Goal: Task Accomplishment & Management: Complete application form

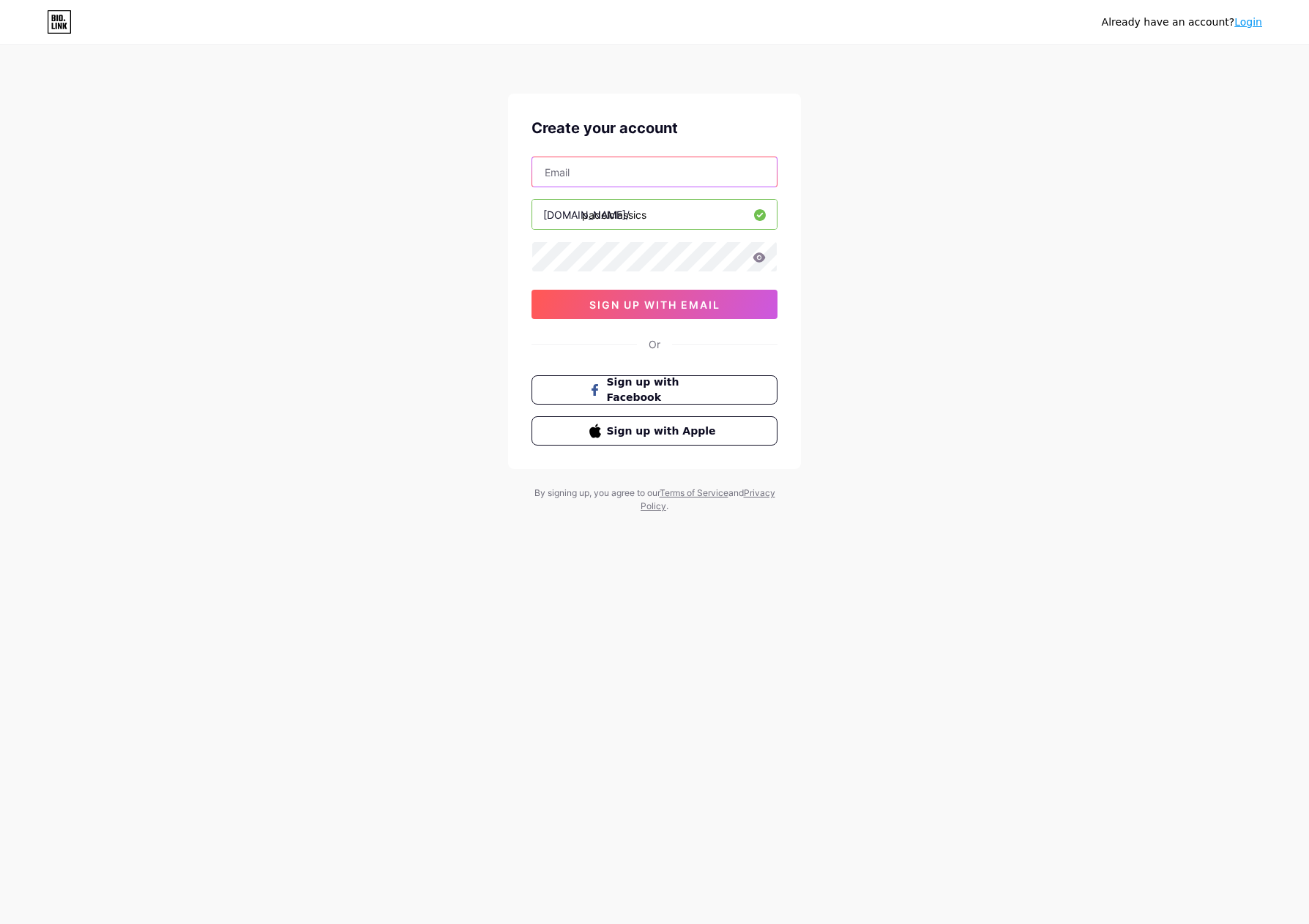
click at [629, 167] on input "text" at bounding box center [654, 172] width 244 height 29
type input "[EMAIL_ADDRESS][DOMAIN_NAME]"
click at [657, 305] on span "sign up with email" at bounding box center [654, 304] width 131 height 12
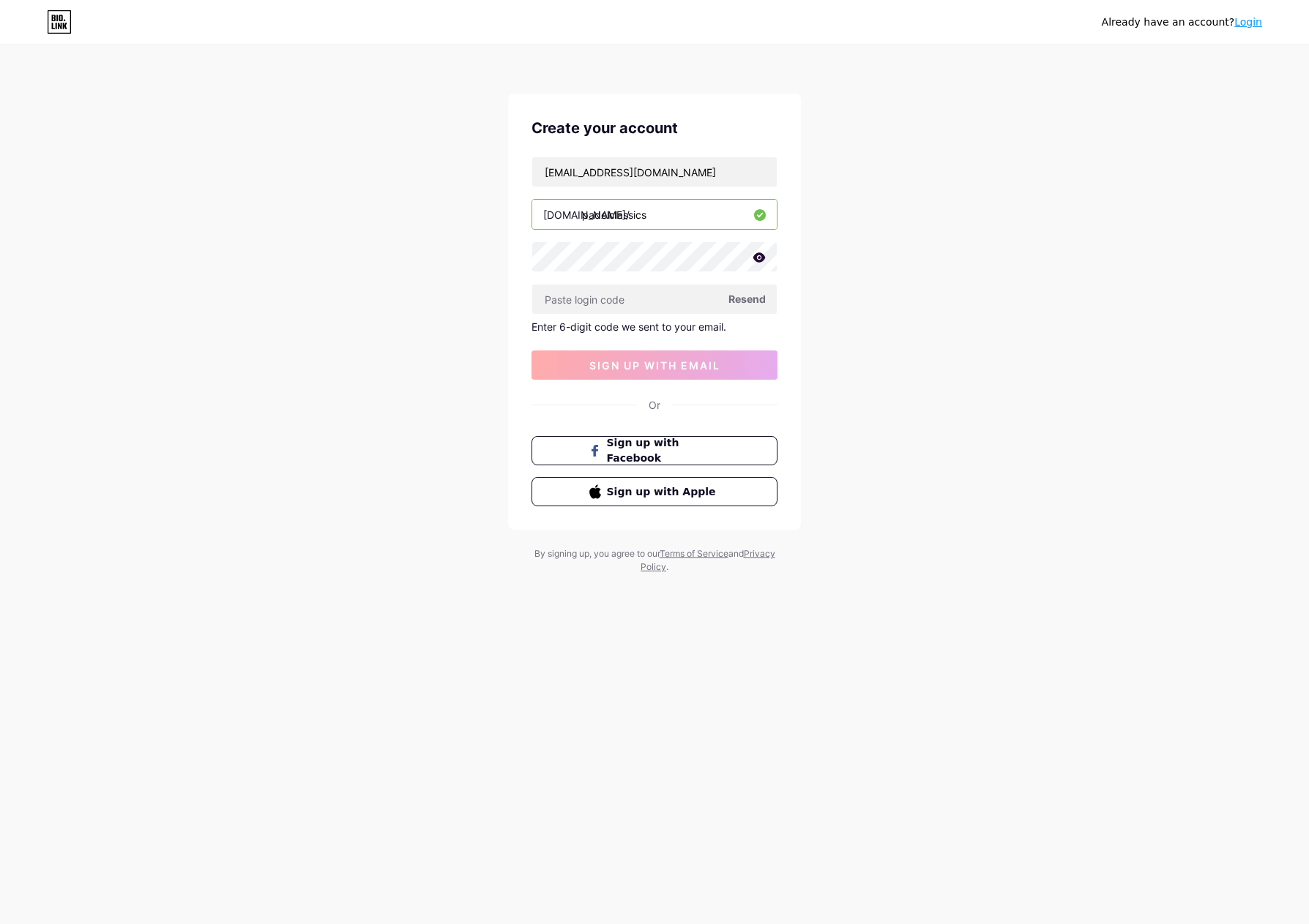
click at [762, 258] on icon at bounding box center [759, 257] width 12 height 9
click at [762, 258] on icon at bounding box center [759, 259] width 12 height 10
click at [743, 301] on span "Resend" at bounding box center [747, 299] width 37 height 16
click at [753, 294] on span "Resend" at bounding box center [747, 299] width 37 height 16
click at [605, 296] on input "text" at bounding box center [654, 299] width 244 height 29
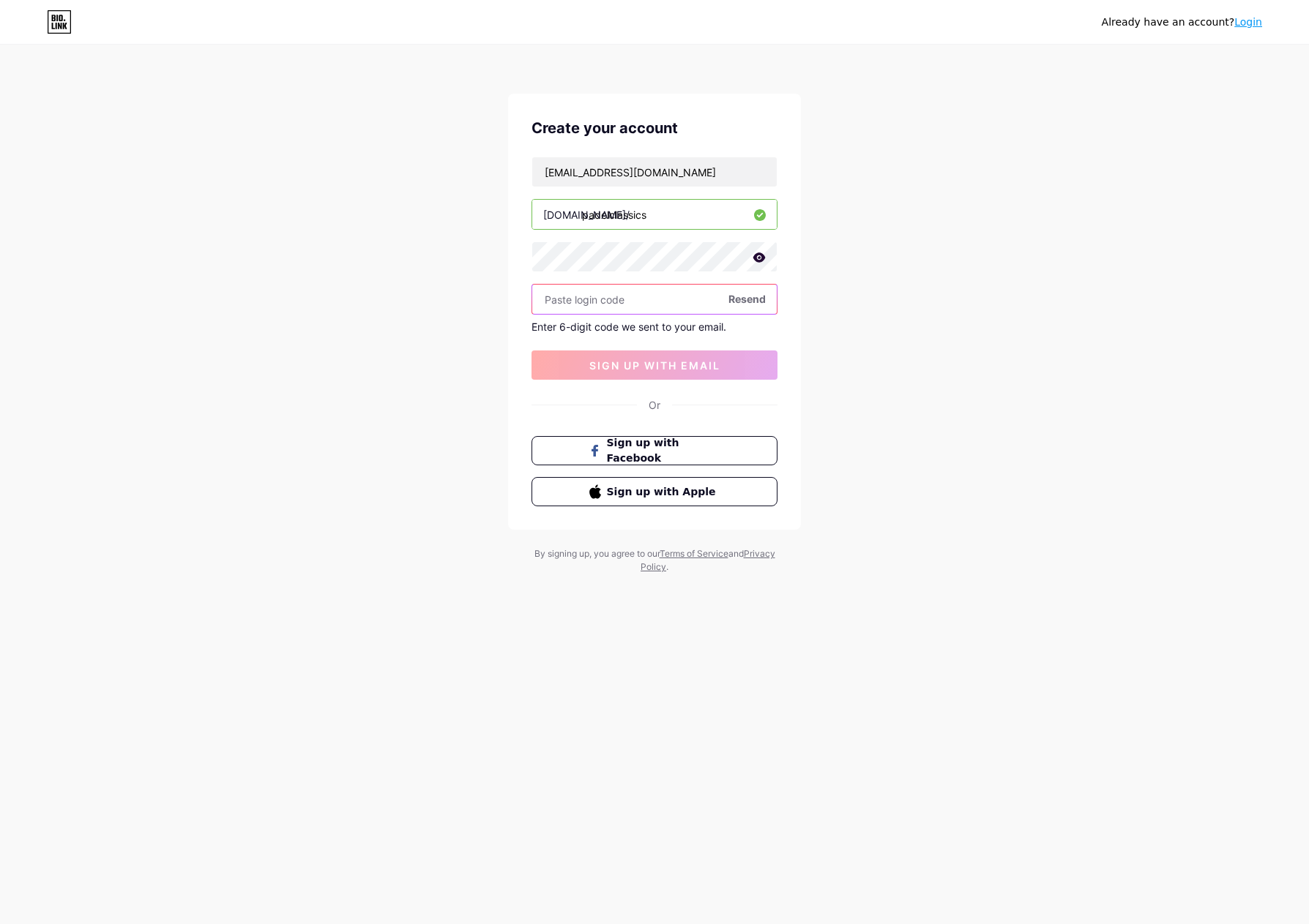
paste input "123696"
type input "123696"
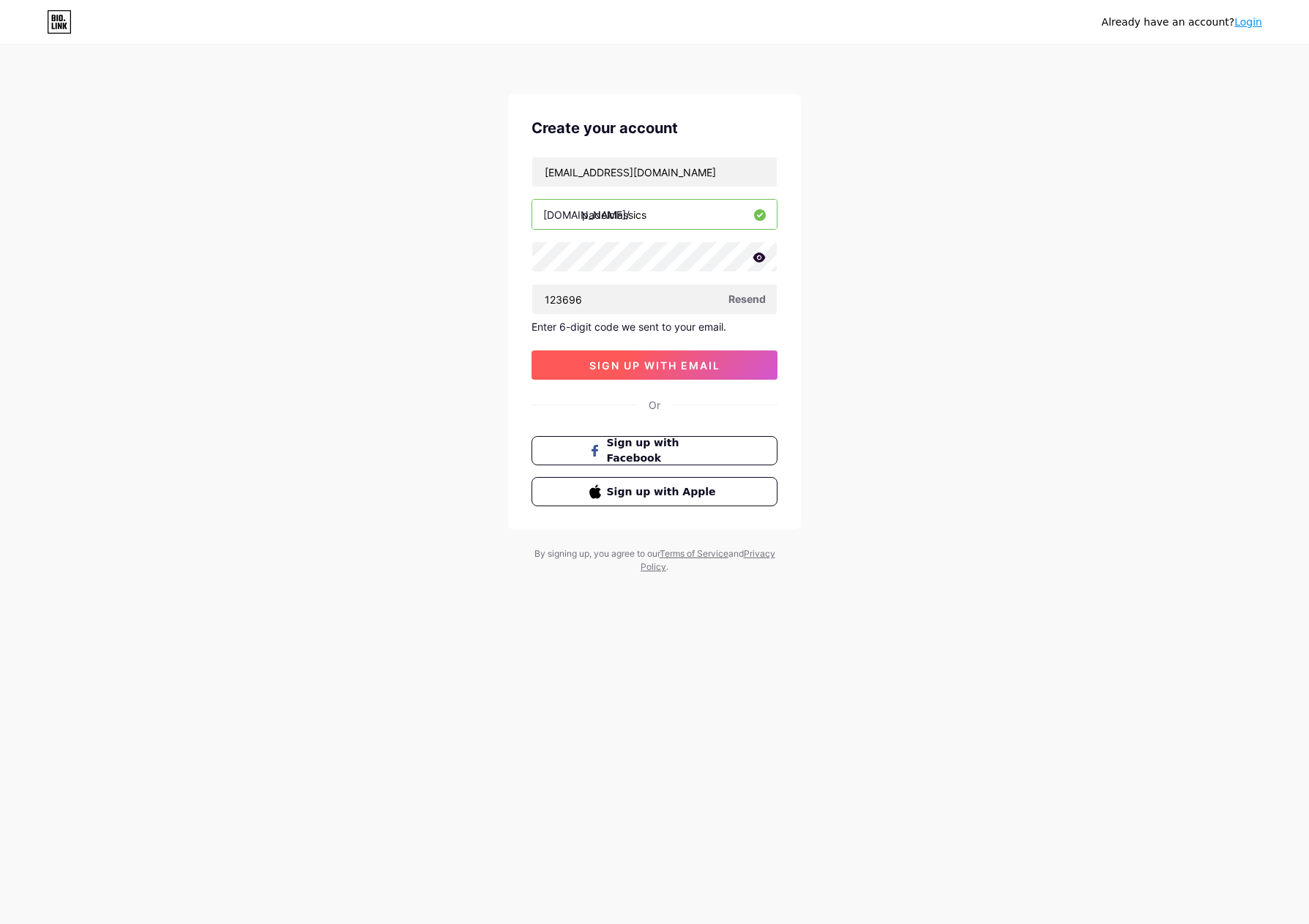
click at [659, 366] on span "sign up with email" at bounding box center [654, 365] width 131 height 12
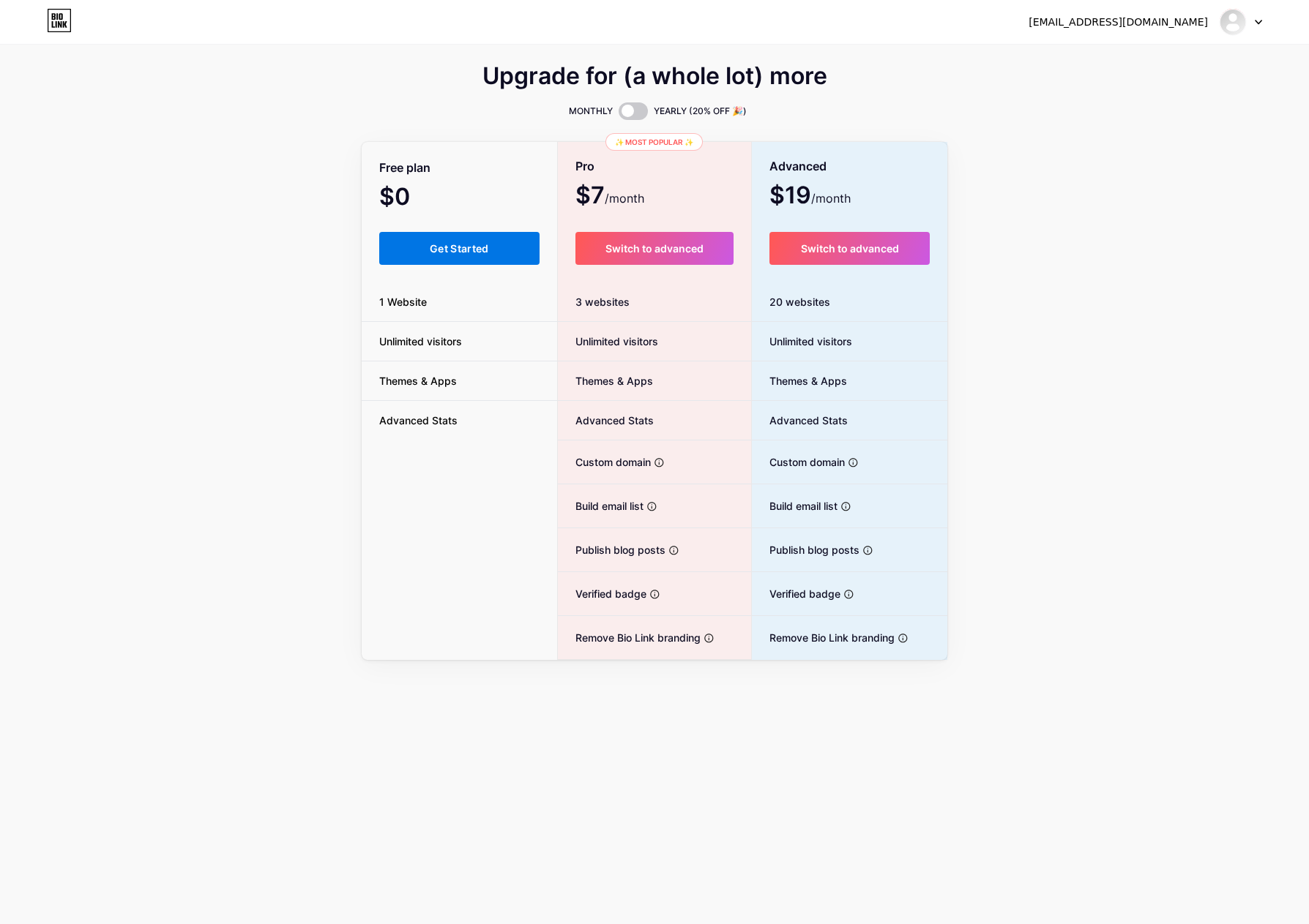
click at [467, 247] on span "Get Started" at bounding box center [459, 248] width 60 height 12
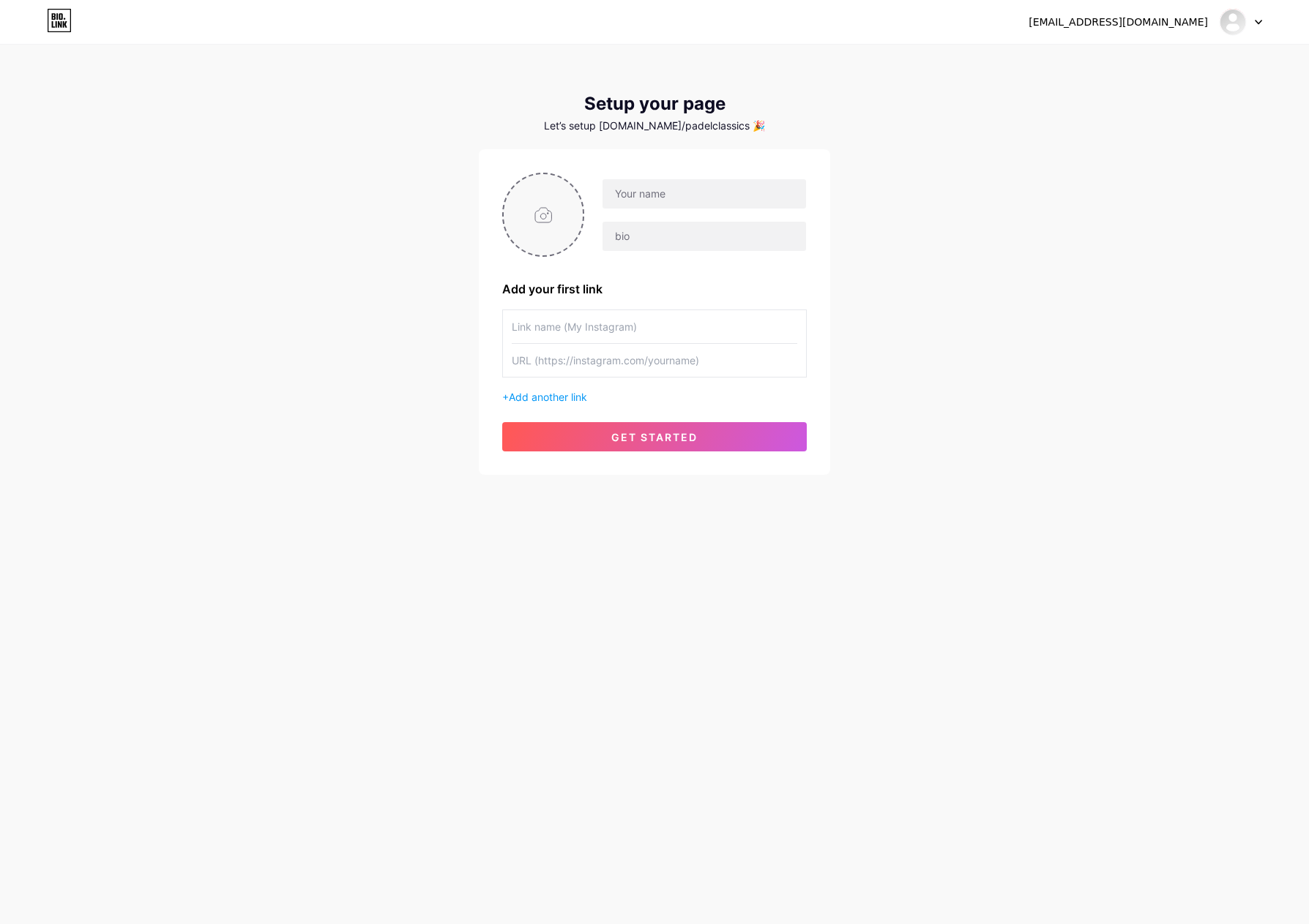
click at [549, 226] on input "file" at bounding box center [543, 215] width 79 height 81
type input "C:\fakepath\padelclassics.png"
click at [552, 225] on img at bounding box center [542, 215] width 82 height 84
click at [580, 186] on circle at bounding box center [575, 184] width 16 height 16
click at [536, 228] on input "file" at bounding box center [543, 215] width 79 height 81
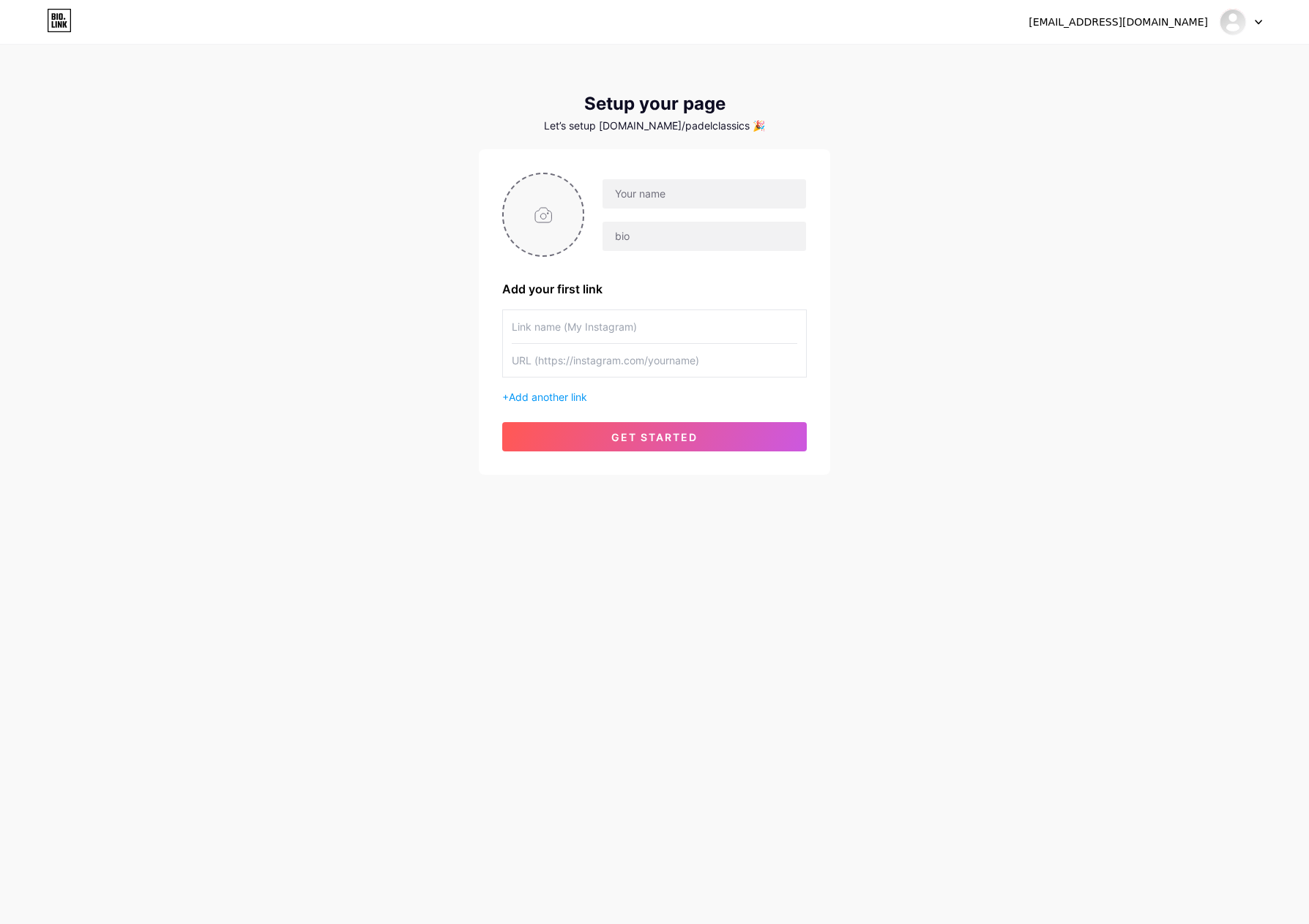
type input "C:\fakepath\ChatGPT Image [DATE], 13_58_32.png"
click at [772, 201] on input "text" at bounding box center [705, 194] width 204 height 29
click at [956, 478] on div "[EMAIL_ADDRESS][DOMAIN_NAME] Dashboard Logout Setup your page Let’s setup [DOMA…" at bounding box center [654, 260] width 1309 height 521
